Goal: Navigation & Orientation: Find specific page/section

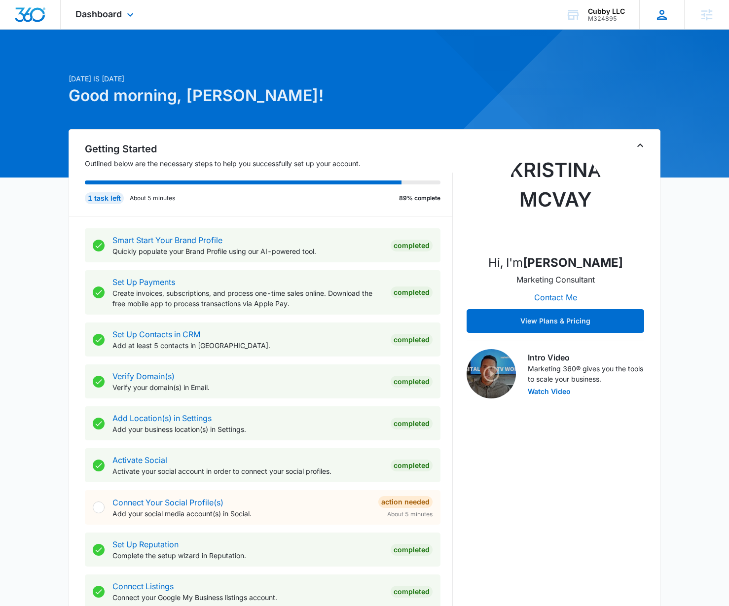
click at [673, 17] on div "SZ Shannon Zambole [EMAIL_ADDRESS][DOMAIN_NAME] My Profile Notifications Suppor…" at bounding box center [661, 14] width 45 height 29
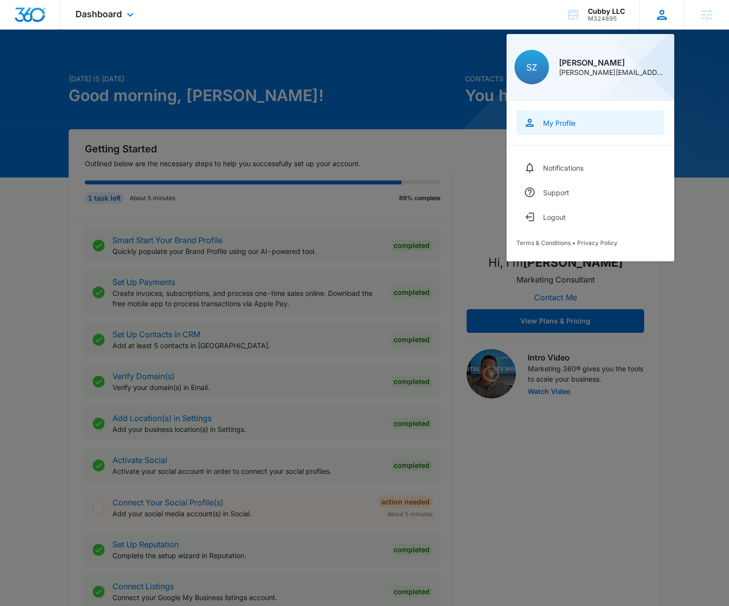
click at [574, 123] on div "My Profile" at bounding box center [559, 123] width 33 height 8
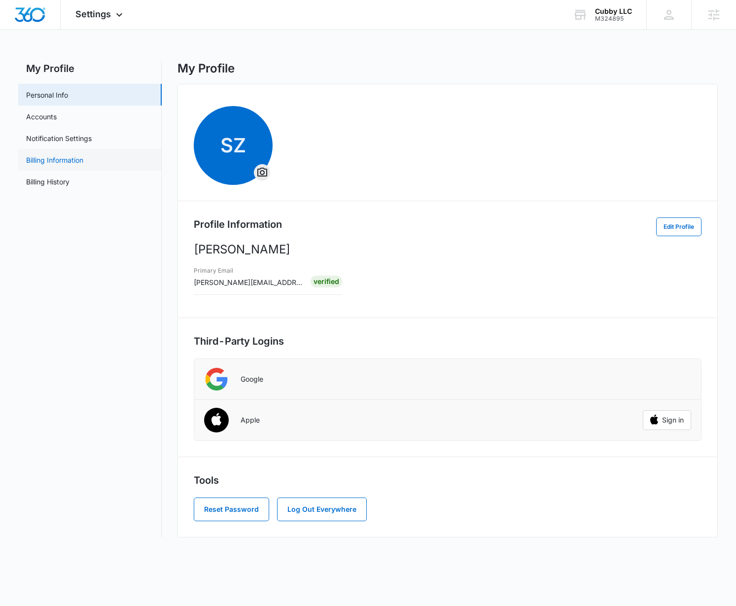
click at [45, 163] on link "Billing Information" at bounding box center [54, 160] width 57 height 10
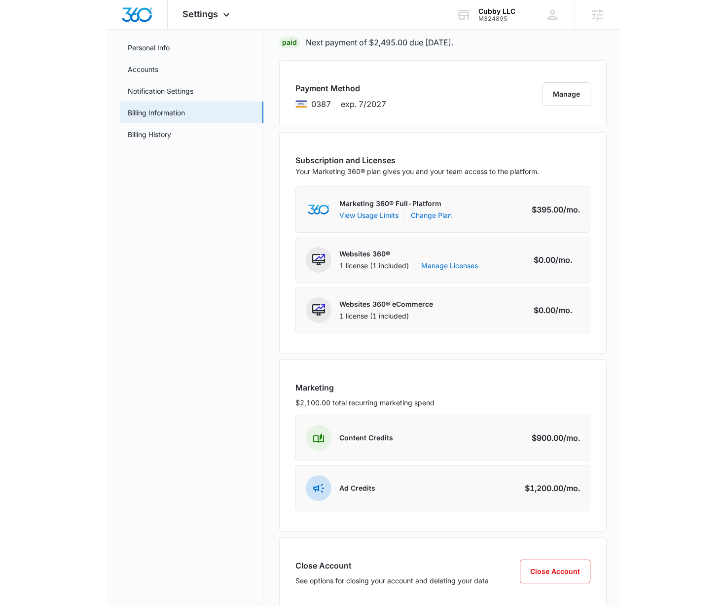
scroll to position [47, 0]
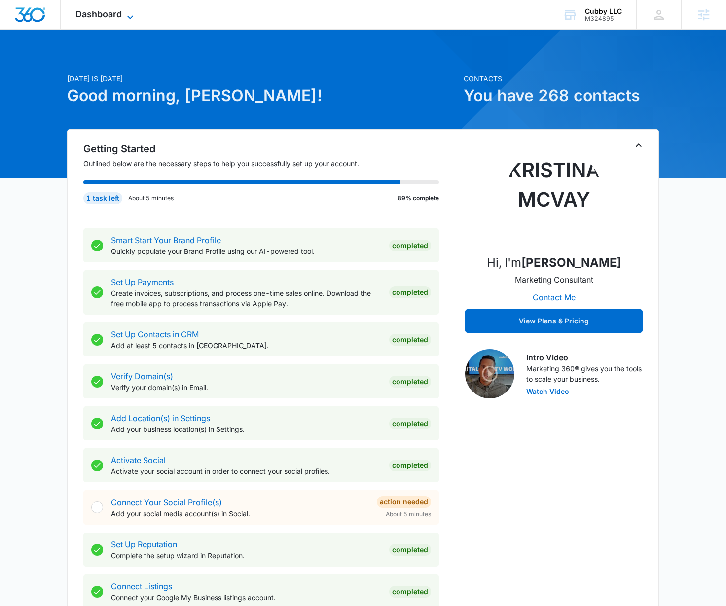
click at [106, 16] on span "Dashboard" at bounding box center [98, 14] width 46 height 10
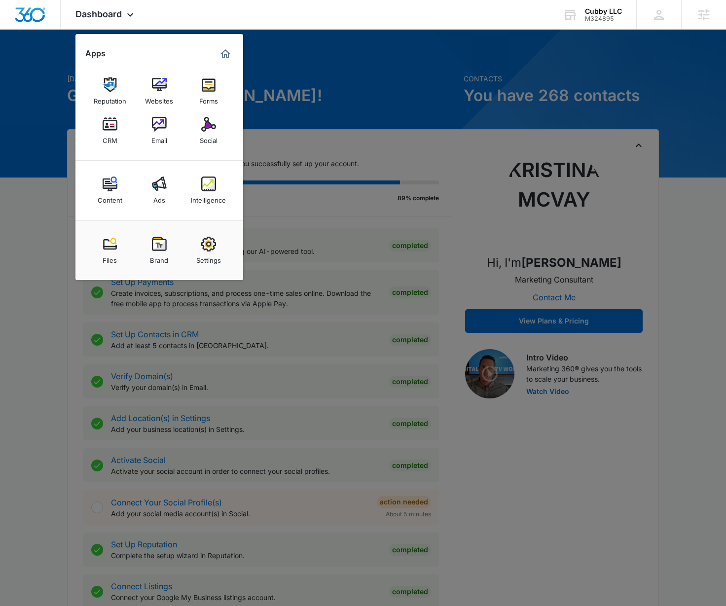
drag, startPoint x: 213, startPoint y: 252, endPoint x: 308, endPoint y: 238, distance: 96.8
click at [213, 252] on div "Settings" at bounding box center [208, 257] width 25 height 13
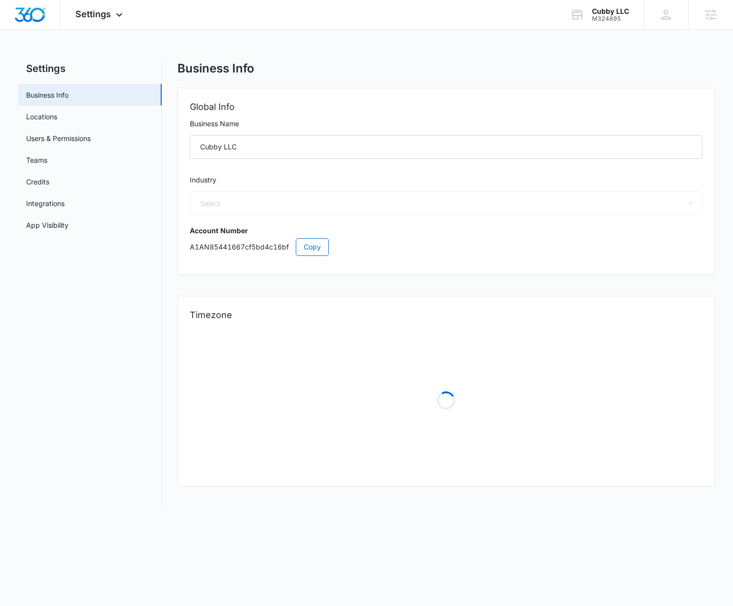
select select "52"
select select "US"
select select "America/[GEOGRAPHIC_DATA]"
click at [74, 135] on link "Users & Permissions" at bounding box center [58, 138] width 65 height 10
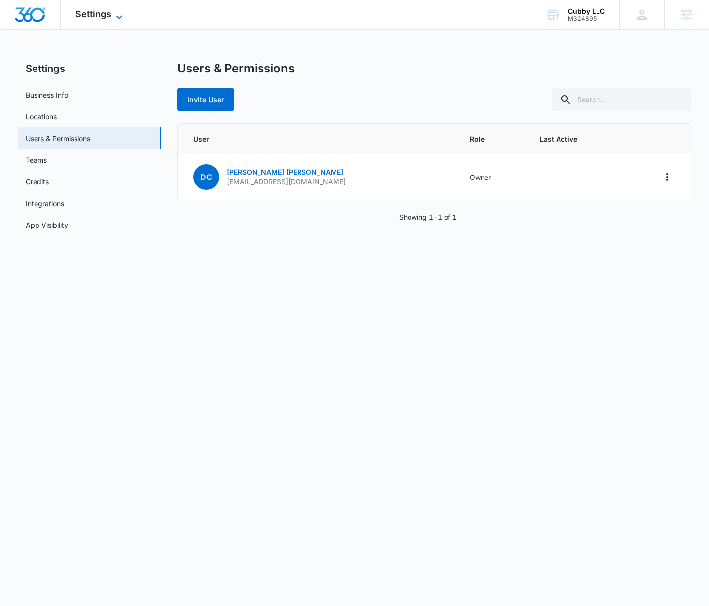
click at [100, 15] on span "Settings" at bounding box center [93, 14] width 36 height 10
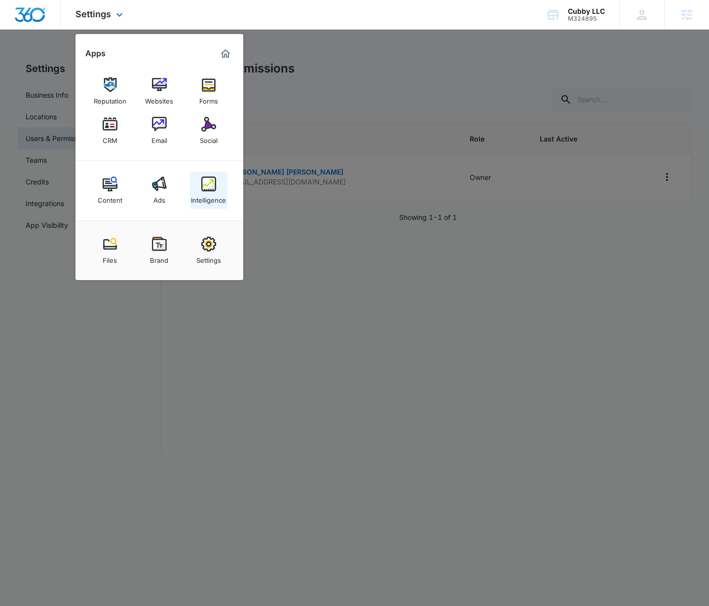
click at [210, 203] on div "Intelligence" at bounding box center [208, 197] width 35 height 13
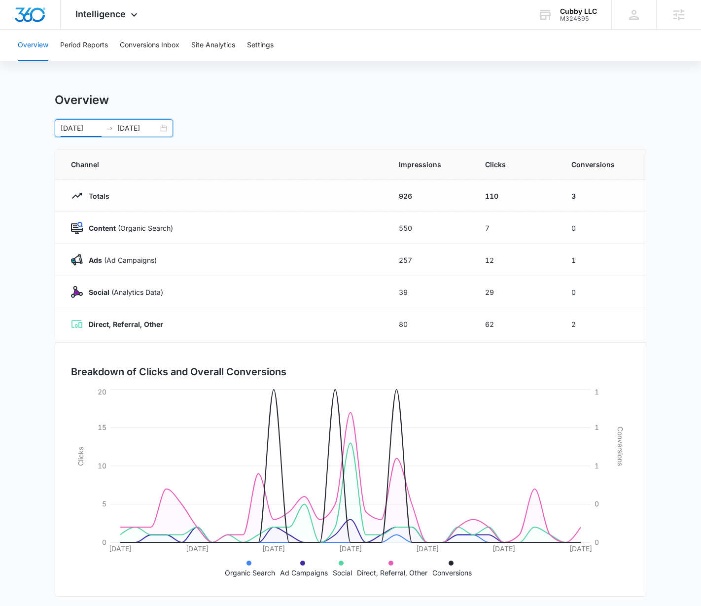
click at [70, 129] on input "[DATE]" at bounding box center [81, 128] width 41 height 11
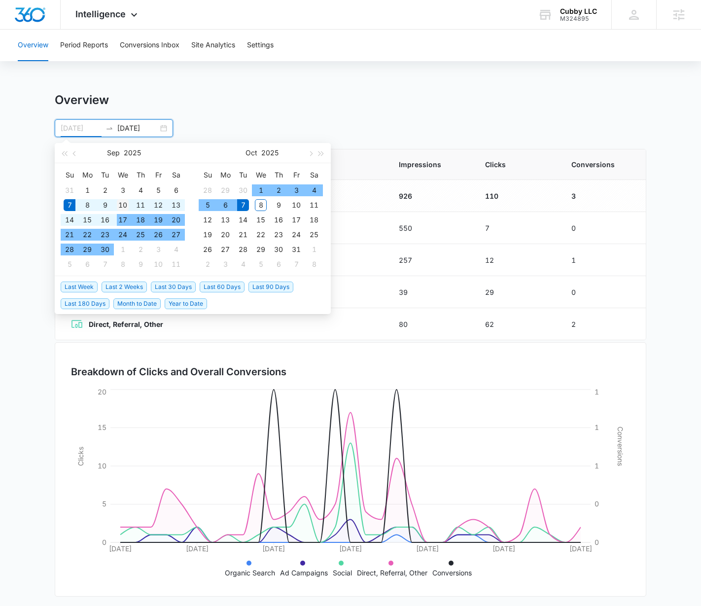
type input "[DATE]"
click at [122, 201] on div "10" at bounding box center [123, 205] width 12 height 12
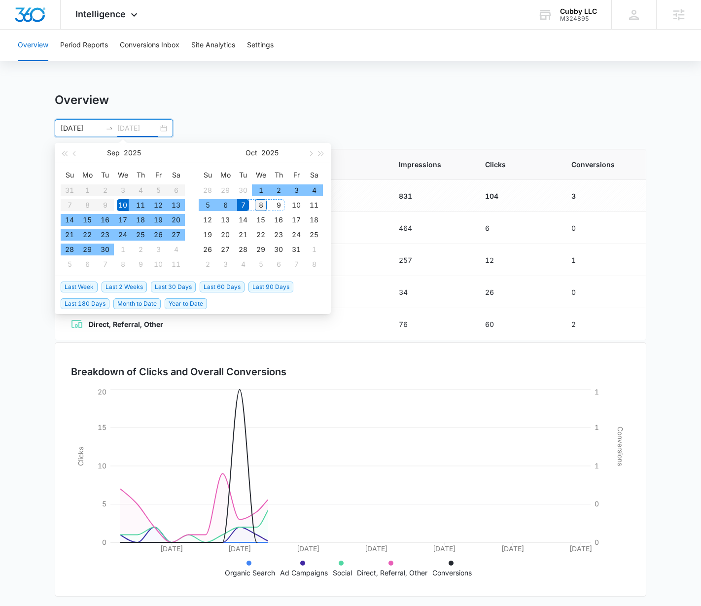
type input "[DATE]"
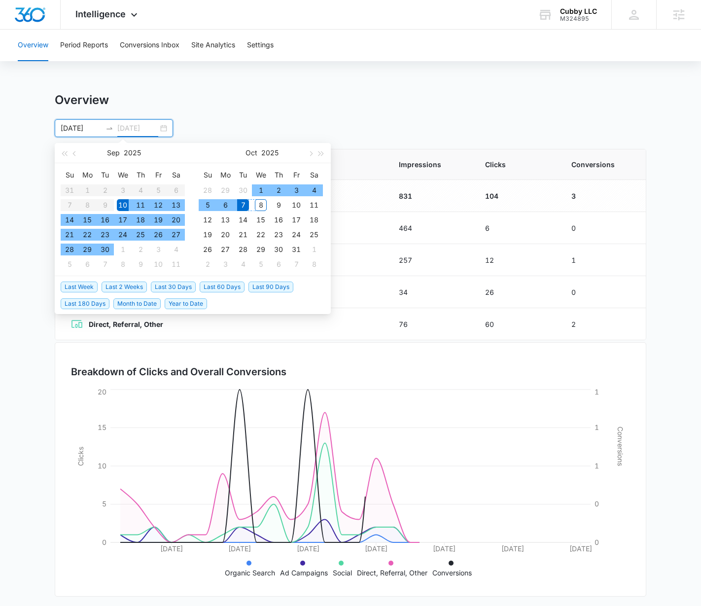
click at [259, 202] on div "8" at bounding box center [261, 205] width 12 height 12
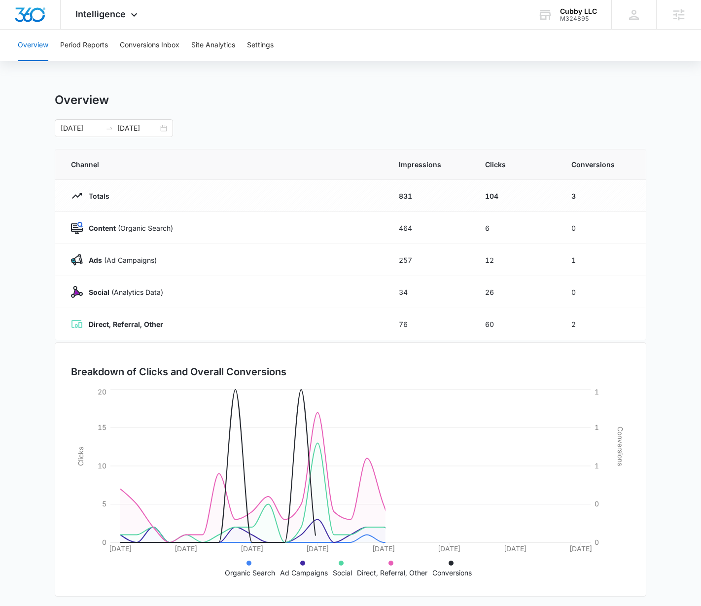
click at [609, 98] on div "Overview" at bounding box center [351, 100] width 592 height 15
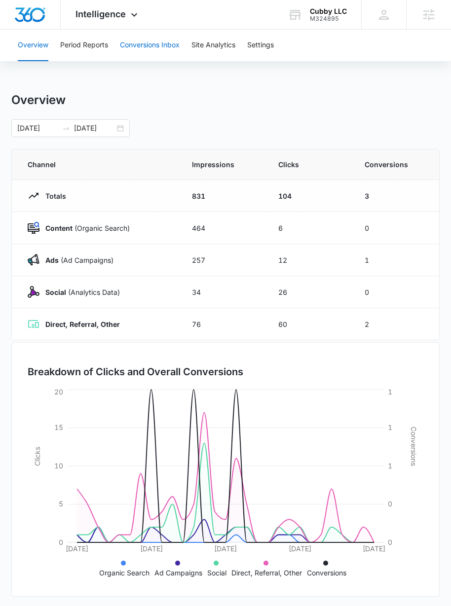
click at [160, 45] on button "Conversions Inbox" at bounding box center [150, 46] width 60 height 32
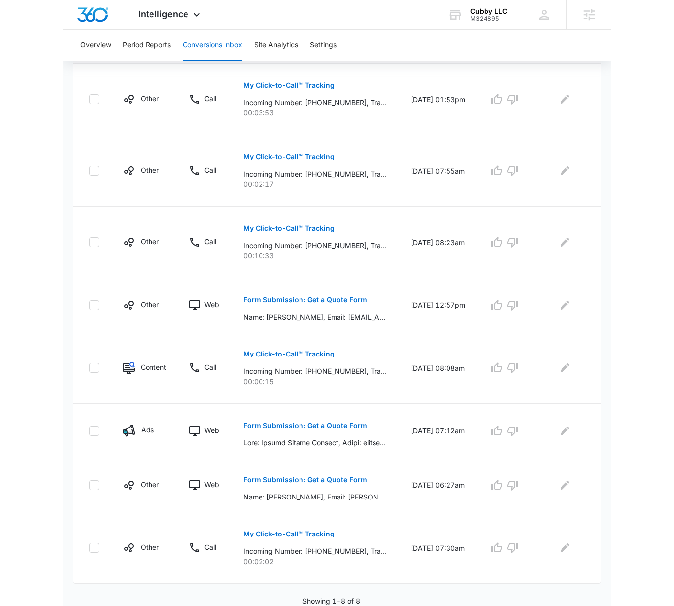
scroll to position [247, 0]
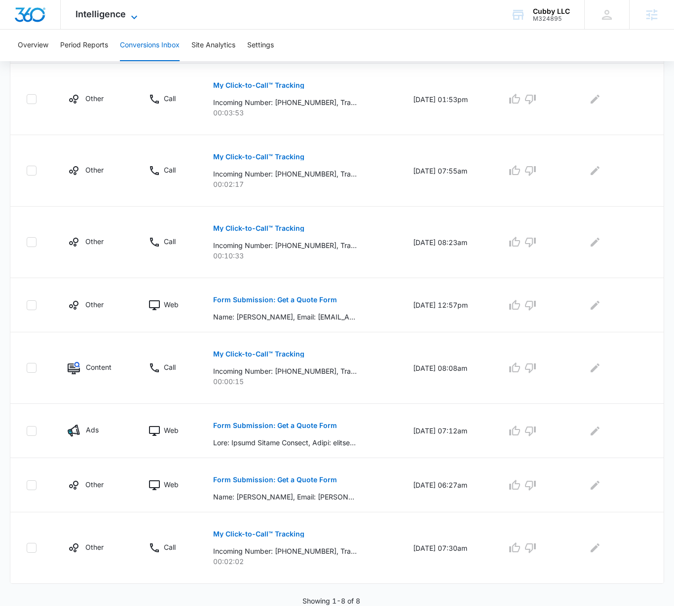
click at [96, 17] on span "Intelligence" at bounding box center [100, 14] width 50 height 10
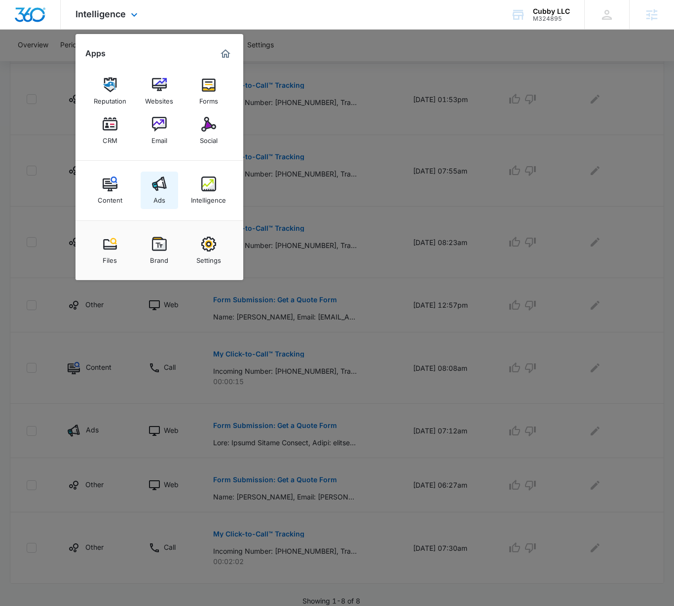
click at [165, 191] on img at bounding box center [159, 184] width 15 height 15
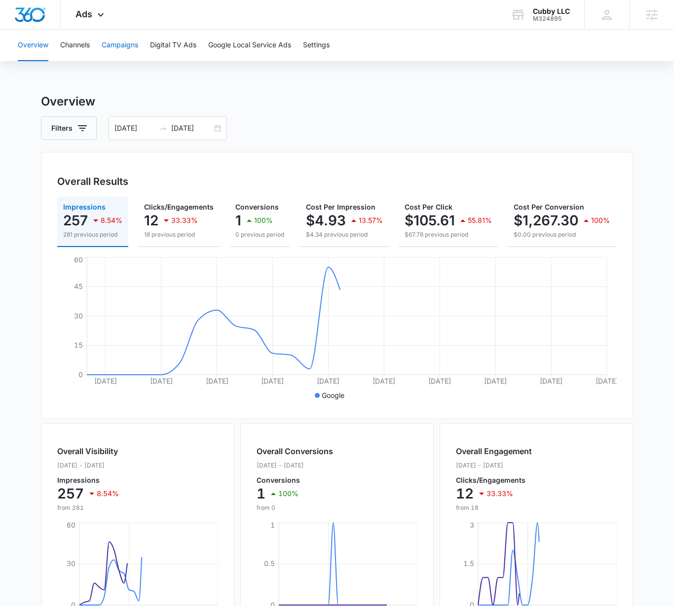
click at [125, 45] on button "Campaigns" at bounding box center [120, 46] width 36 height 32
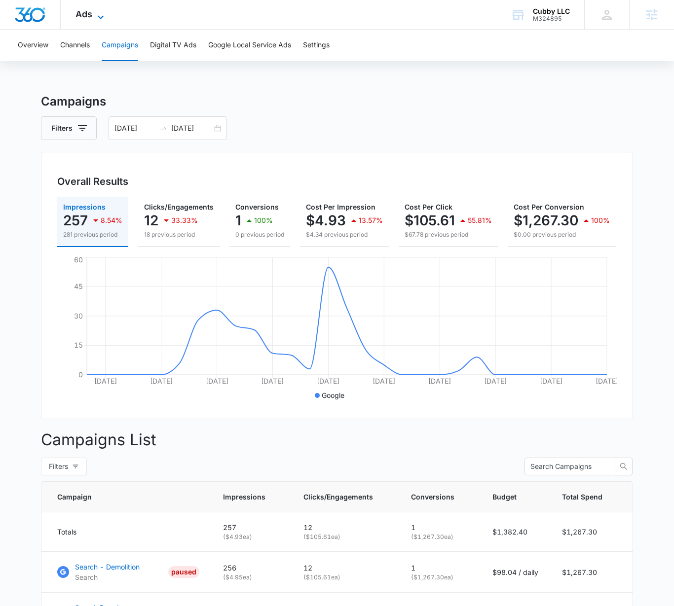
click at [100, 19] on icon at bounding box center [101, 17] width 12 height 12
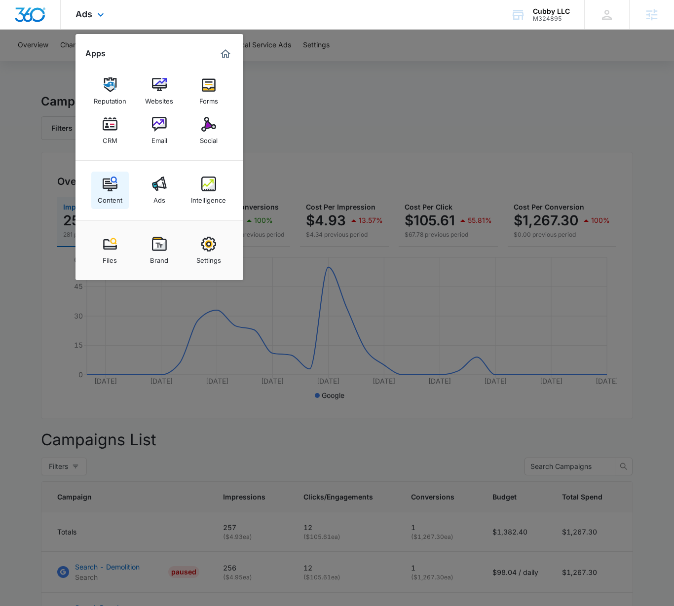
click at [103, 186] on img at bounding box center [110, 184] width 15 height 15
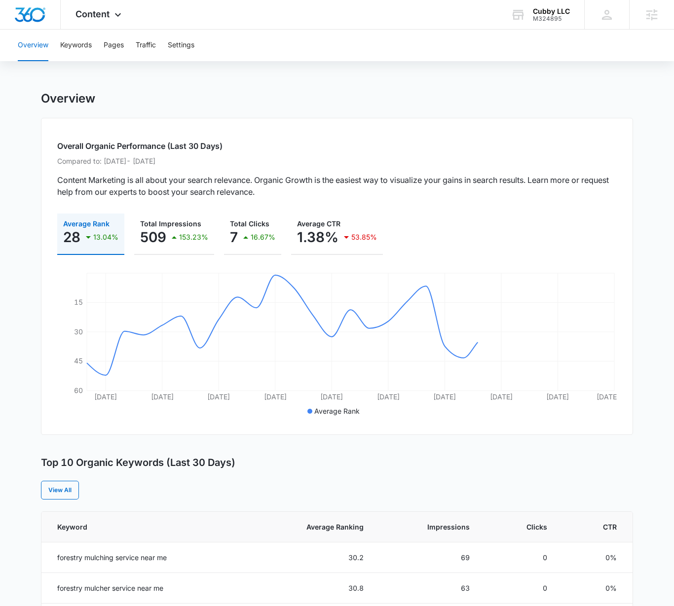
scroll to position [2, 0]
click at [73, 46] on button "Keywords" at bounding box center [76, 46] width 32 height 32
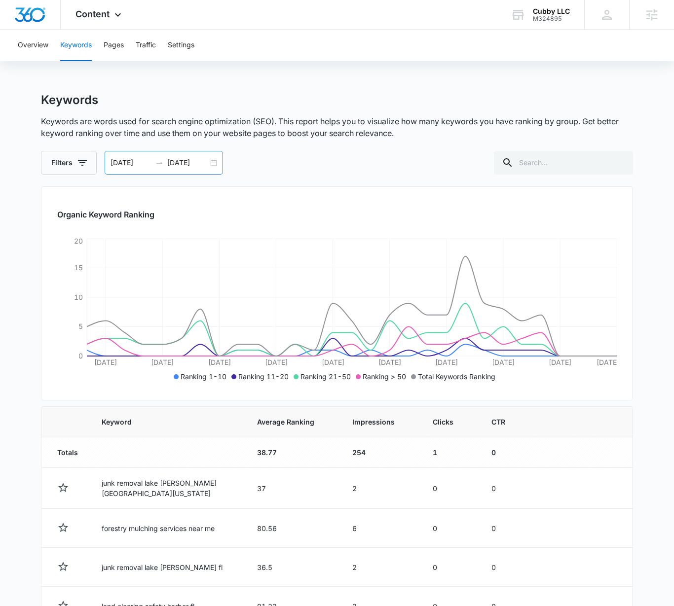
click at [113, 166] on input "[DATE]" at bounding box center [130, 162] width 41 height 11
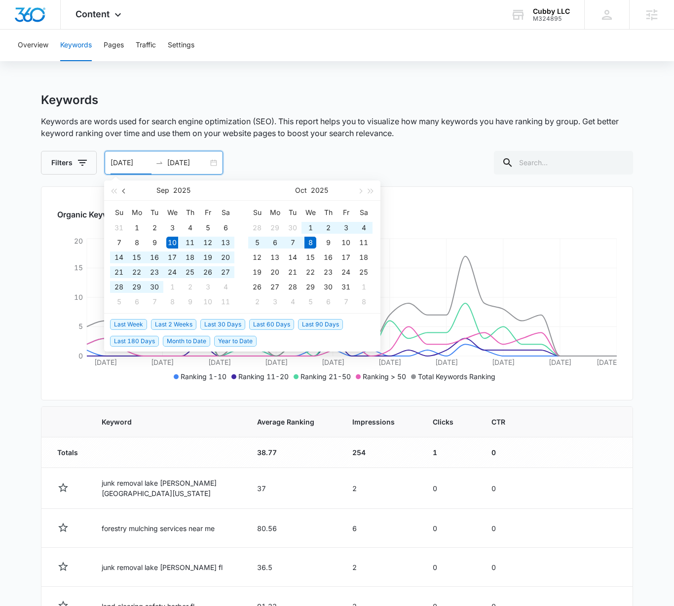
click at [126, 189] on button "button" at bounding box center [124, 190] width 11 height 20
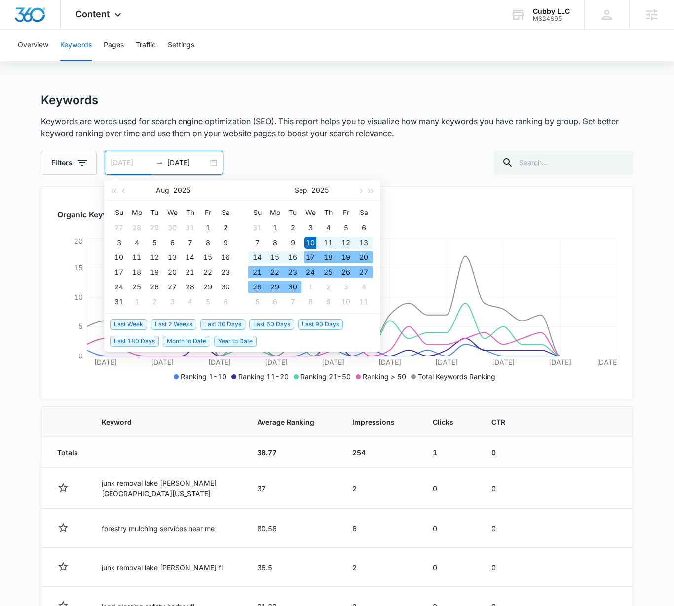
type input "[DATE]"
click at [311, 240] on div "10" at bounding box center [310, 243] width 12 height 12
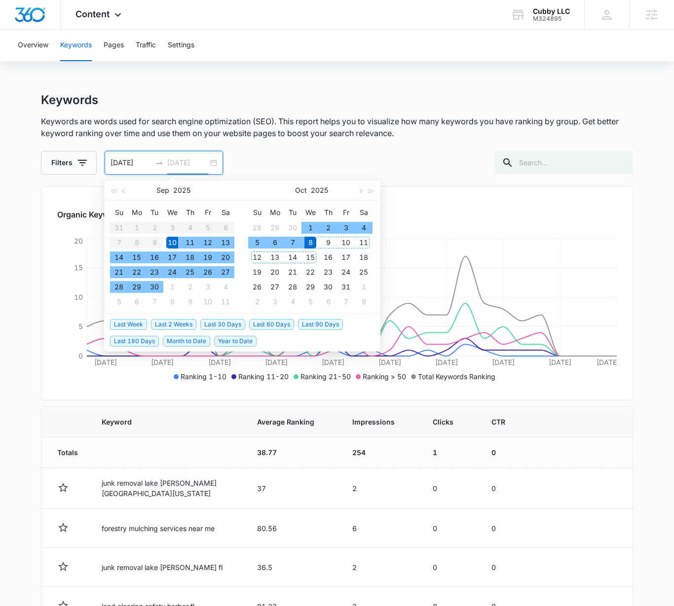
type input "[DATE]"
click at [310, 246] on div "8" at bounding box center [310, 243] width 12 height 12
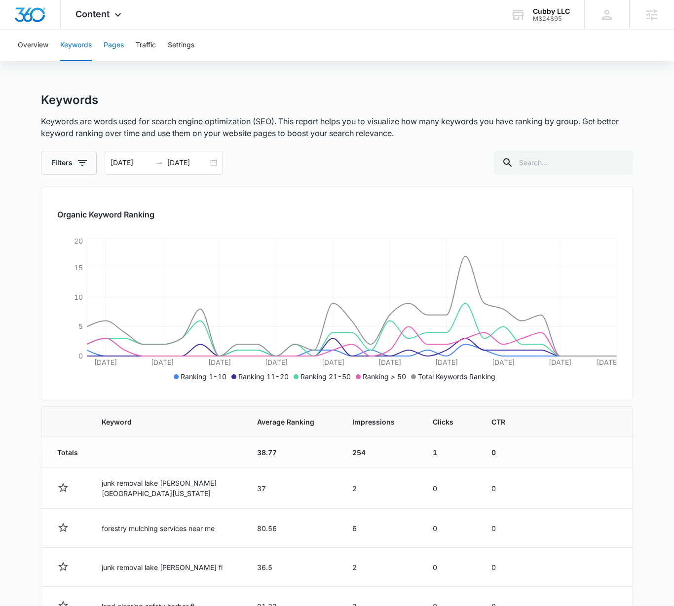
click at [110, 44] on button "Pages" at bounding box center [114, 46] width 20 height 32
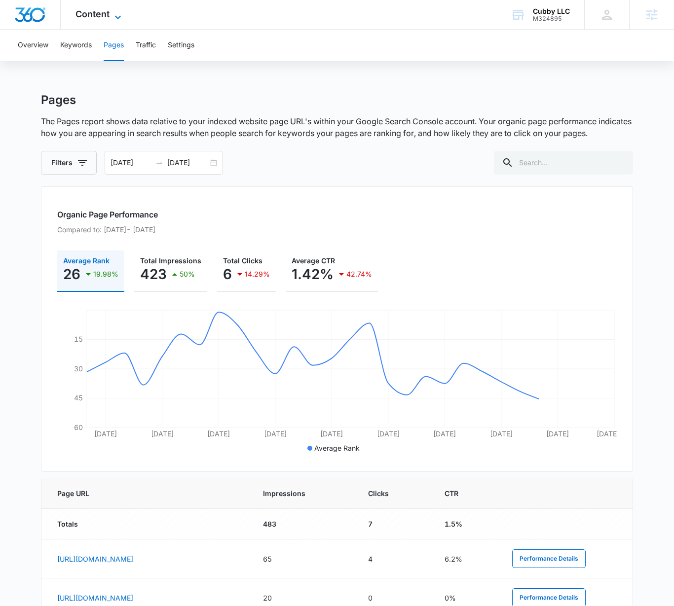
click at [87, 13] on span "Content" at bounding box center [92, 14] width 34 height 10
